Goal: Task Accomplishment & Management: Use online tool/utility

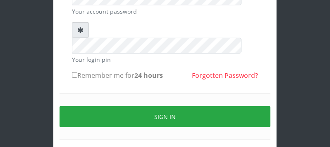
scroll to position [130, 0]
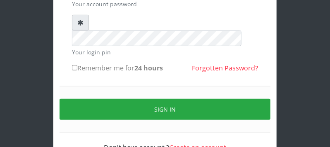
click at [75, 65] on input "Remember me for 24 hours" at bounding box center [74, 67] width 5 height 5
checkbox input "true"
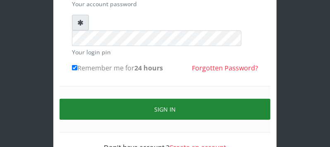
click at [237, 99] on button "Sign in" at bounding box center [164, 109] width 211 height 21
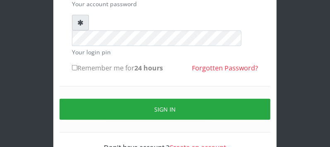
scroll to position [130, 0]
click at [75, 65] on input "Remember me for 24 hours" at bounding box center [74, 67] width 5 height 5
checkbox input "true"
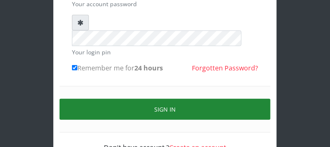
click at [250, 99] on button "Sign in" at bounding box center [164, 109] width 211 height 21
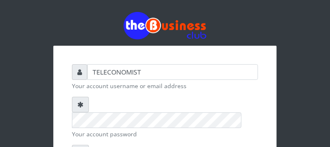
scroll to position [130, 0]
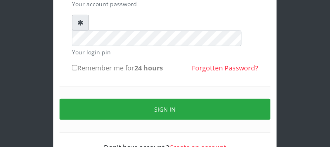
click at [75, 65] on input "Remember me for 24 hours" at bounding box center [74, 67] width 5 height 5
checkbox input "true"
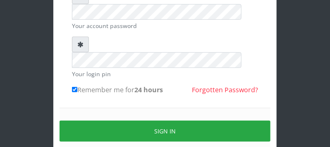
scroll to position [87, 0]
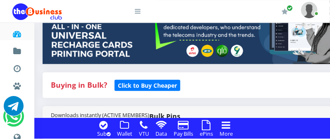
drag, startPoint x: 334, startPoint y: 135, endPoint x: 335, endPoint y: 141, distance: 5.4
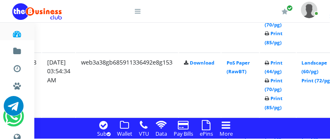
scroll to position [879, 161]
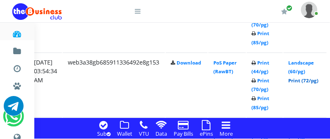
click at [313, 82] on link "Print (72/pg)" at bounding box center [303, 80] width 30 height 6
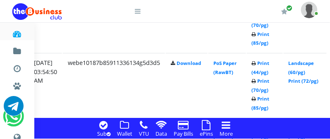
scroll to position [792, 161]
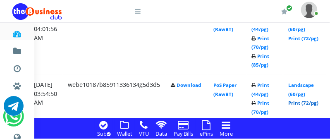
click at [318, 102] on link "Print (72/pg)" at bounding box center [303, 103] width 30 height 6
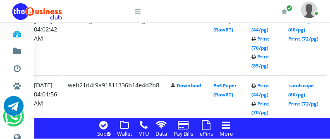
scroll to position [705, 161]
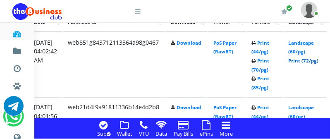
click at [315, 60] on link "Print (72/pg)" at bounding box center [303, 60] width 30 height 6
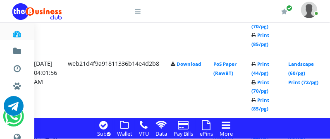
scroll to position [770, 161]
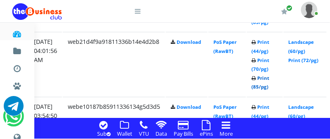
click at [269, 88] on link "Print (85/pg)" at bounding box center [260, 82] width 18 height 15
